Goal: Task Accomplishment & Management: Complete application form

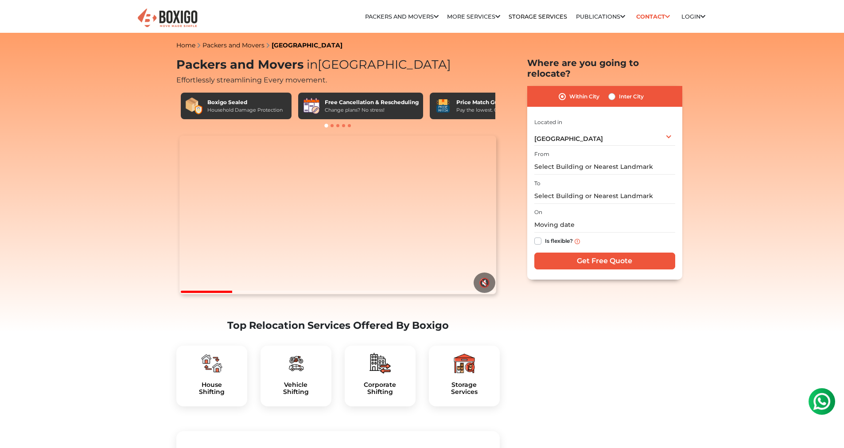
click at [592, 261] on div "I am shifting my 1 BHK 2 BHK 3 BHK 3 + BHK FEW ITEMS FEW ITEMS 1 BHK 2 BHK 3 BH…" at bounding box center [604, 194] width 141 height 156
click at [596, 253] on input "Get Free Quote" at bounding box center [604, 260] width 141 height 17
click at [582, 159] on input "Required." at bounding box center [604, 167] width 141 height 16
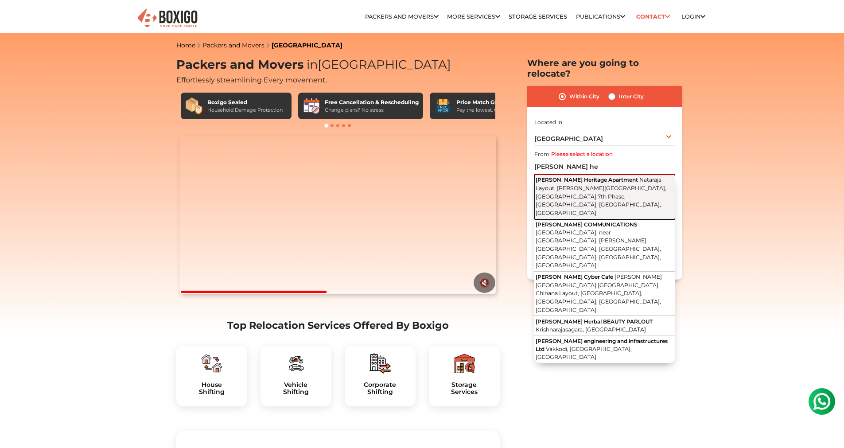
click at [583, 176] on span "[PERSON_NAME] Heritage Apartment" at bounding box center [586, 179] width 102 height 7
type input "[PERSON_NAME] Heritage Apartment, [GEOGRAPHIC_DATA], [PERSON_NAME][GEOGRAPHIC_D…"
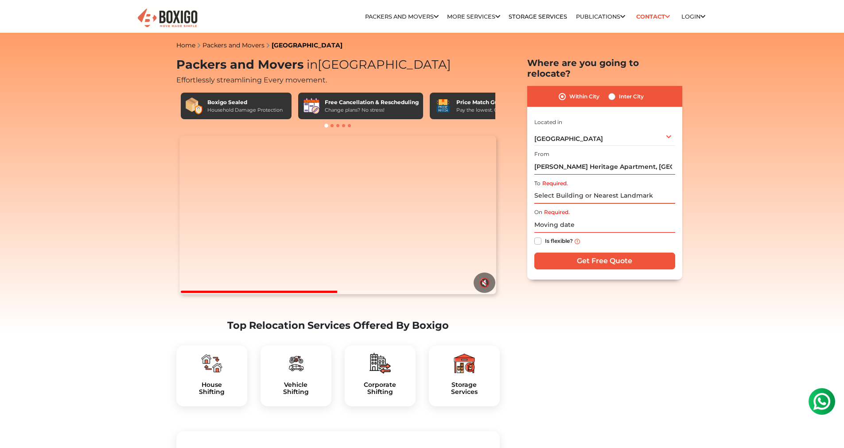
click at [581, 188] on input "Required." at bounding box center [604, 196] width 141 height 16
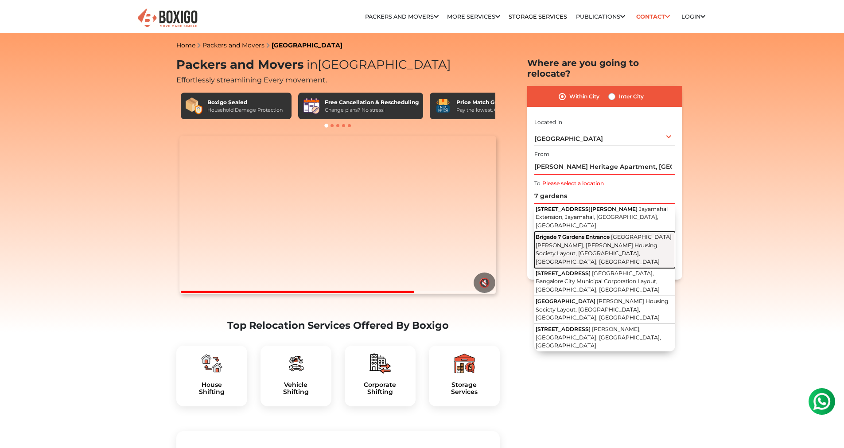
click at [585, 232] on button "Brigade 7 Gardens Entrance Paduka Mandira Road, Uttarahalli Hobli, Bharath Hous…" at bounding box center [604, 250] width 141 height 36
type input "[GEOGRAPHIC_DATA], [GEOGRAPHIC_DATA][PERSON_NAME], [PERSON_NAME] Housing Societ…"
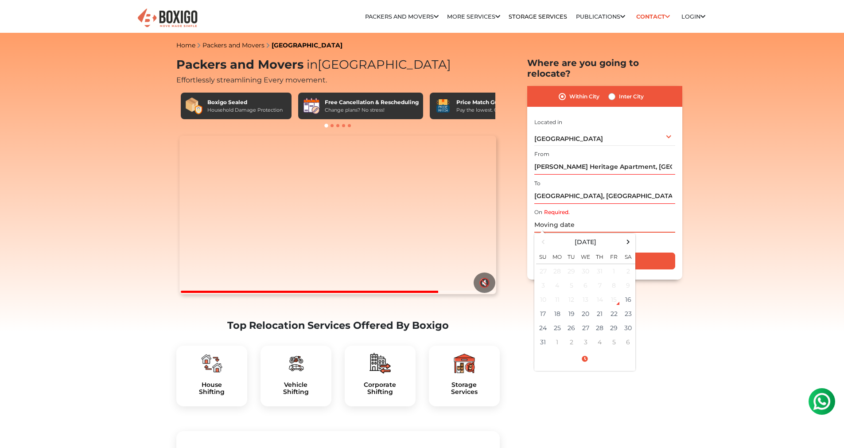
click at [604, 217] on input "text" at bounding box center [604, 225] width 141 height 16
click at [555, 335] on td "1" at bounding box center [557, 342] width 14 height 14
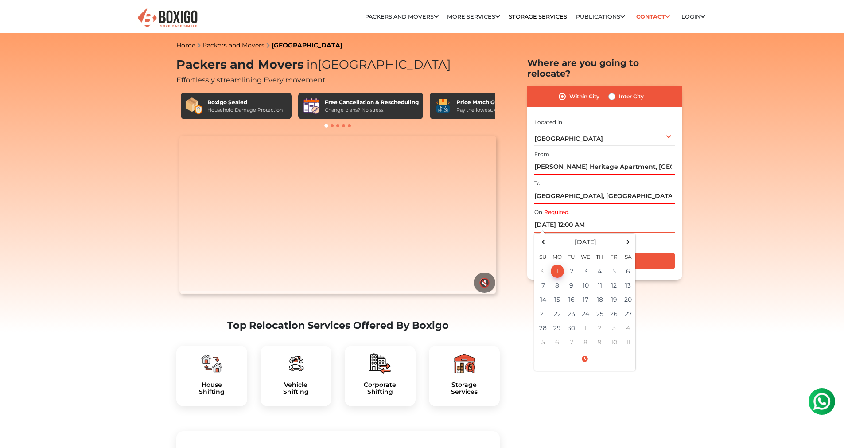
click at [583, 217] on input "09/01/2025 12:00 AM" at bounding box center [604, 225] width 141 height 16
click at [585, 351] on span at bounding box center [584, 359] width 97 height 16
click at [614, 284] on button "AM" at bounding box center [620, 292] width 17 height 17
type input "09/01/2025 12:00 PM"
click at [648, 233] on div "Is flexible?" at bounding box center [604, 241] width 141 height 17
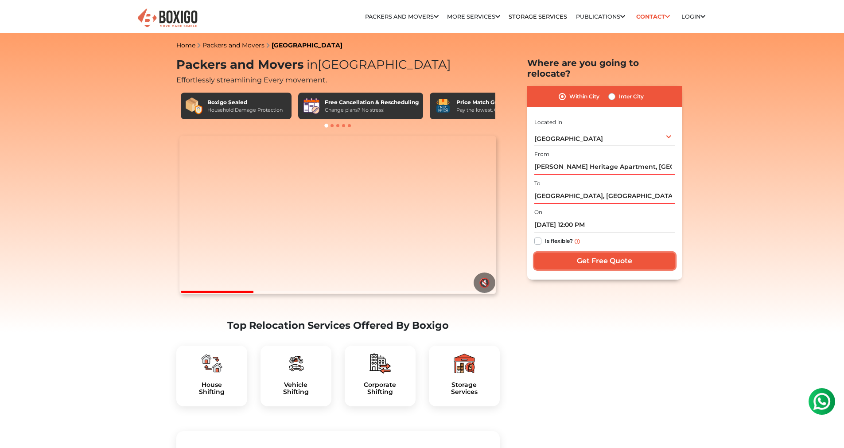
click at [622, 254] on input "Get Free Quote" at bounding box center [604, 260] width 141 height 17
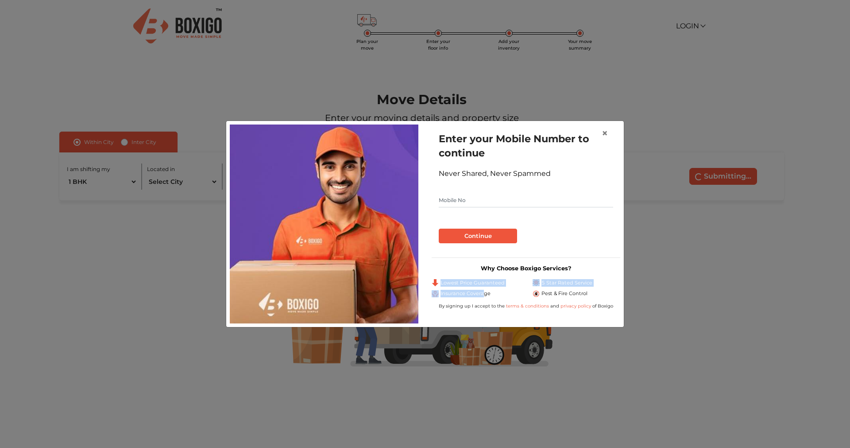
drag, startPoint x: 442, startPoint y: 280, endPoint x: 484, endPoint y: 293, distance: 44.1
click at [484, 293] on div "Lowest Price Guaranteed 5 Star Rated Service Insurance Coverage Pest & Fire Con…" at bounding box center [526, 290] width 202 height 22
click at [555, 293] on span "Pest & Fire Control" at bounding box center [565, 294] width 46 height 8
click at [604, 130] on span "×" at bounding box center [605, 133] width 6 height 13
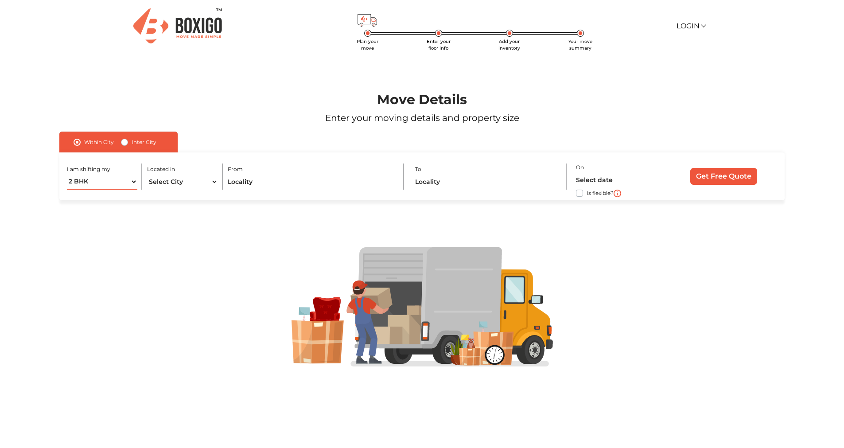
click at [67, 174] on select "1 BHK 2 BHK 3 BHK 3 + BHK FEW ITEMS" at bounding box center [102, 182] width 71 height 16
select select "1 BHK"
click at [67, 174] on select "1 BHK 2 BHK 3 BHK 3 + BHK FEW ITEMS" at bounding box center [102, 182] width 71 height 16
select select "[GEOGRAPHIC_DATA]"
click at [147, 174] on select "Select City [GEOGRAPHIC_DATA] [GEOGRAPHIC_DATA] [GEOGRAPHIC_DATA] [GEOGRAPHIC_D…" at bounding box center [182, 182] width 71 height 16
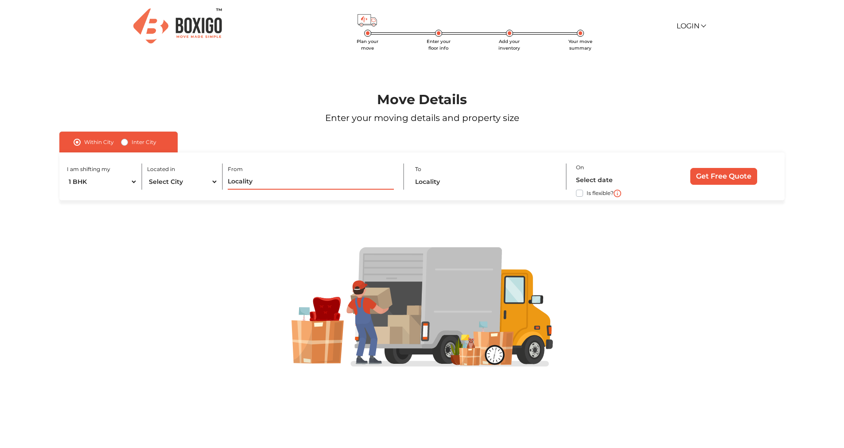
click at [249, 178] on input "text" at bounding box center [311, 182] width 166 height 16
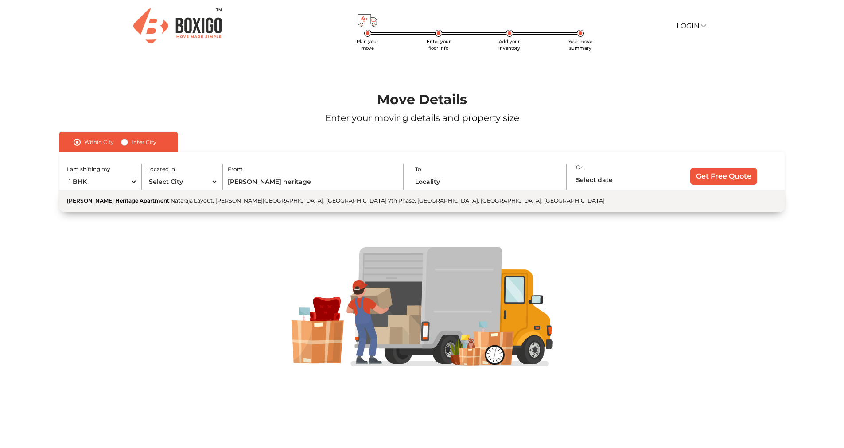
click at [249, 195] on button "[PERSON_NAME] Heritage Apartment [GEOGRAPHIC_DATA], [PERSON_NAME][GEOGRAPHIC_DA…" at bounding box center [421, 201] width 725 height 23
type input "[PERSON_NAME] Heritage Apartment, [GEOGRAPHIC_DATA], [PERSON_NAME][GEOGRAPHIC_D…"
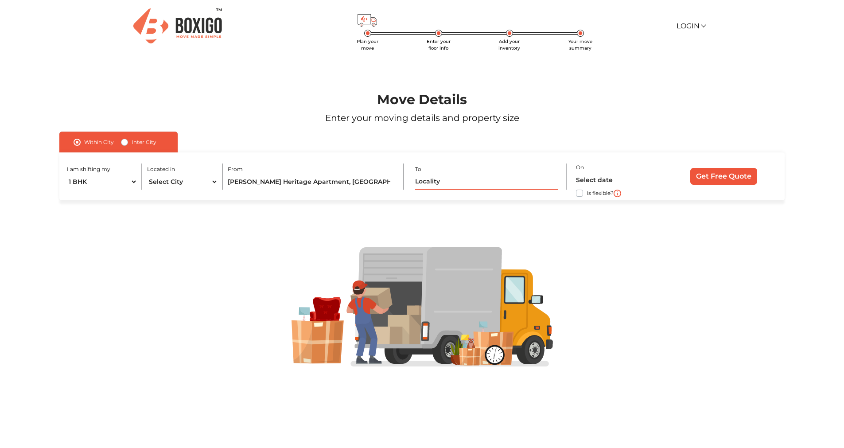
click at [451, 182] on input "text" at bounding box center [486, 182] width 142 height 16
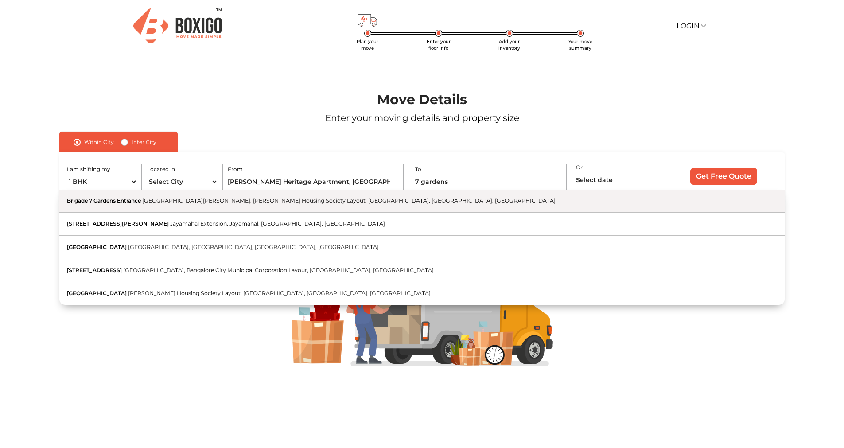
click at [357, 196] on button "Brigade [GEOGRAPHIC_DATA] Entrance [GEOGRAPHIC_DATA][PERSON_NAME], [PERSON_NAME…" at bounding box center [421, 201] width 725 height 23
type input "[GEOGRAPHIC_DATA], [GEOGRAPHIC_DATA][PERSON_NAME], [PERSON_NAME] Housing Societ…"
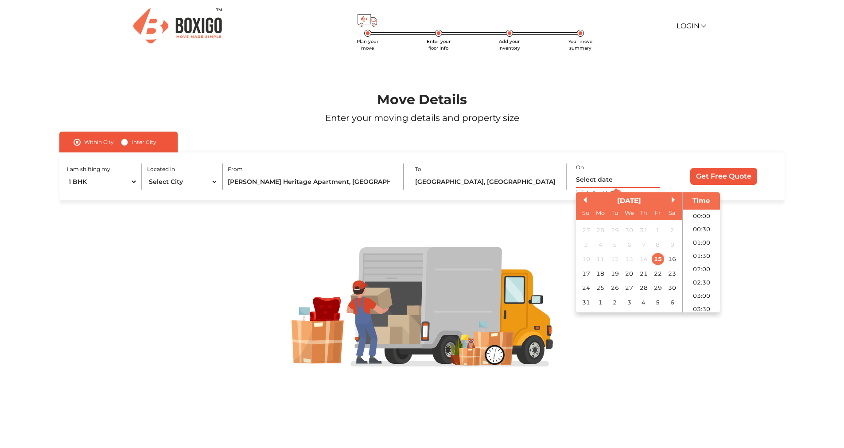
click at [617, 182] on input "text" at bounding box center [618, 180] width 84 height 16
click at [605, 303] on div "1" at bounding box center [600, 302] width 12 height 12
click at [699, 297] on li "09:00" at bounding box center [701, 300] width 38 height 13
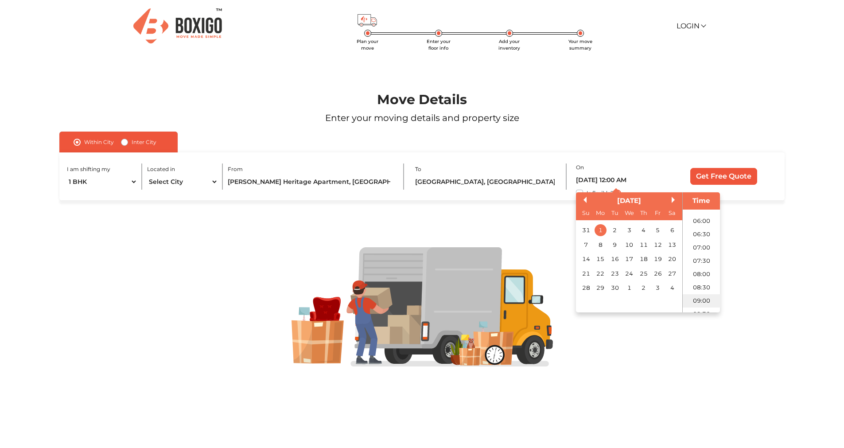
type input "[DATE] 9:00 AM"
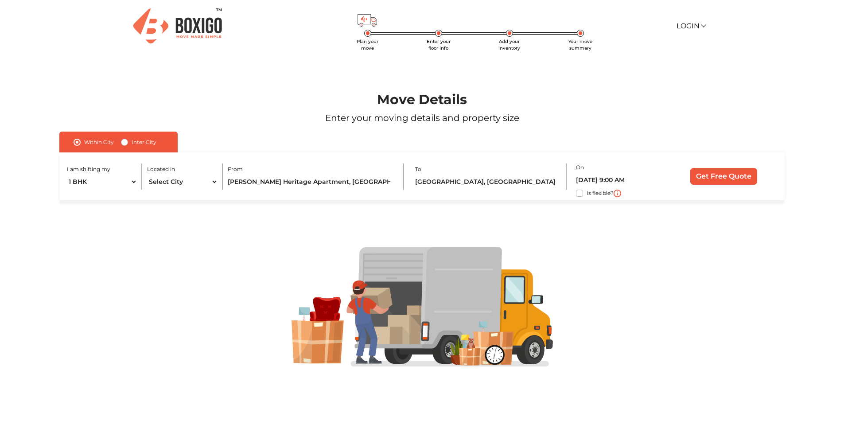
click at [725, 165] on div "I am shifting my 1 BHK 2 BHK 3 BHK 3 + BHK FEW ITEMS Located in Select City [GE…" at bounding box center [421, 176] width 725 height 48
click at [725, 173] on input "Get Free Quote" at bounding box center [723, 176] width 67 height 17
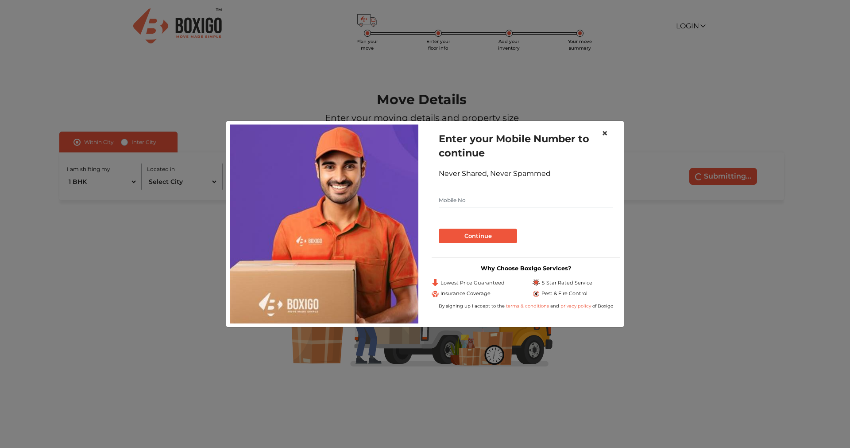
click at [605, 136] on span "×" at bounding box center [605, 133] width 6 height 13
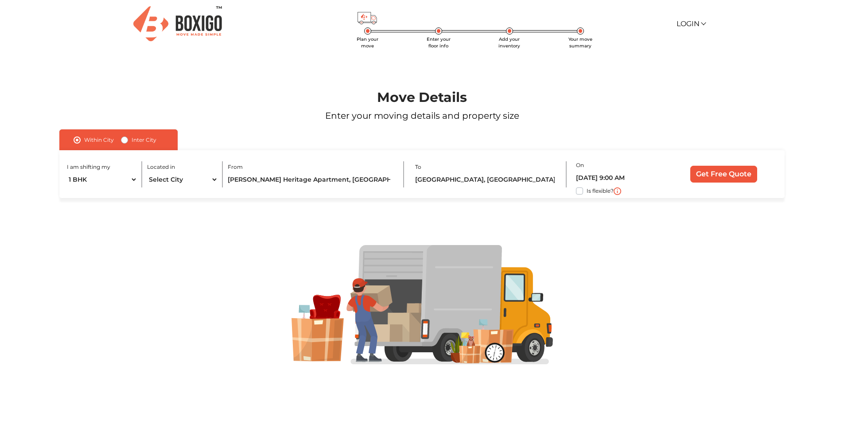
scroll to position [3, 0]
